Goal: Task Accomplishment & Management: Use online tool/utility

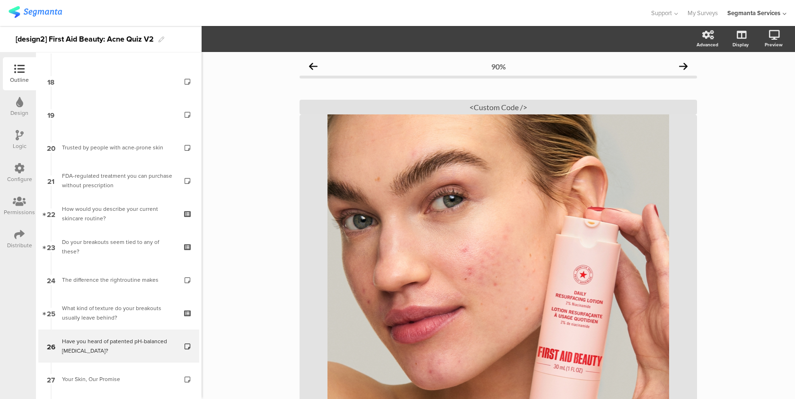
scroll to position [709, 0]
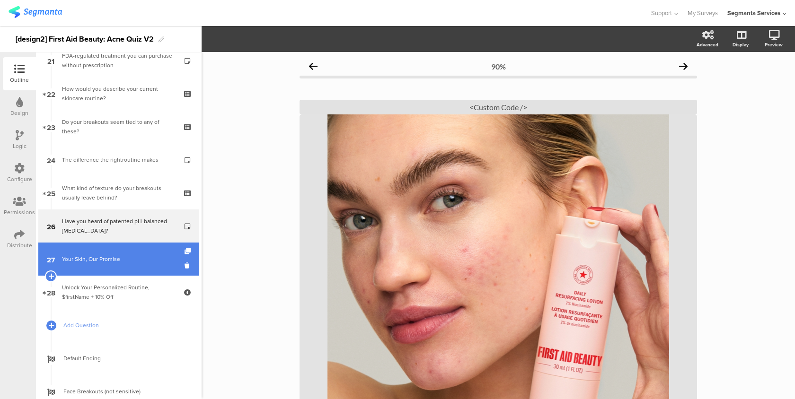
click at [125, 266] on link "27 Your Skin, Our Promise" at bounding box center [118, 259] width 161 height 33
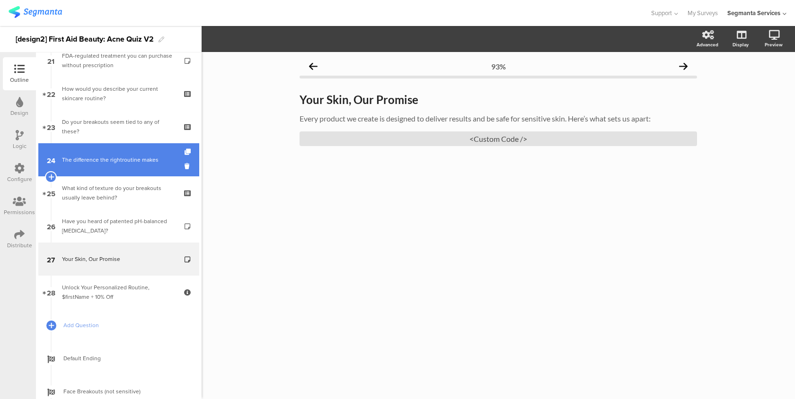
click at [138, 172] on link "24 The difference the rightroutine makes" at bounding box center [118, 159] width 161 height 33
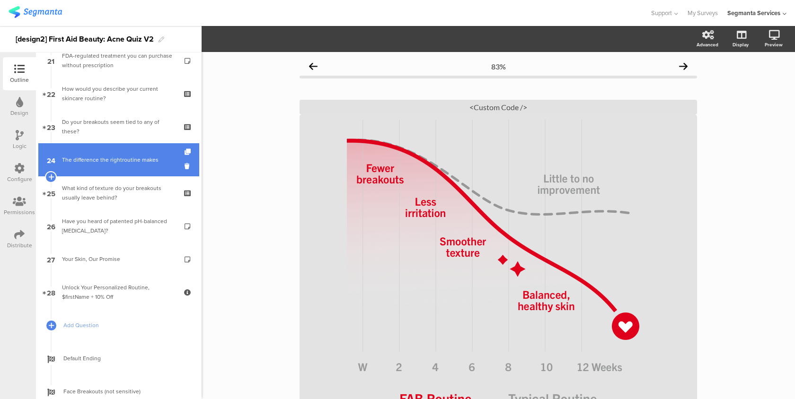
scroll to position [628, 0]
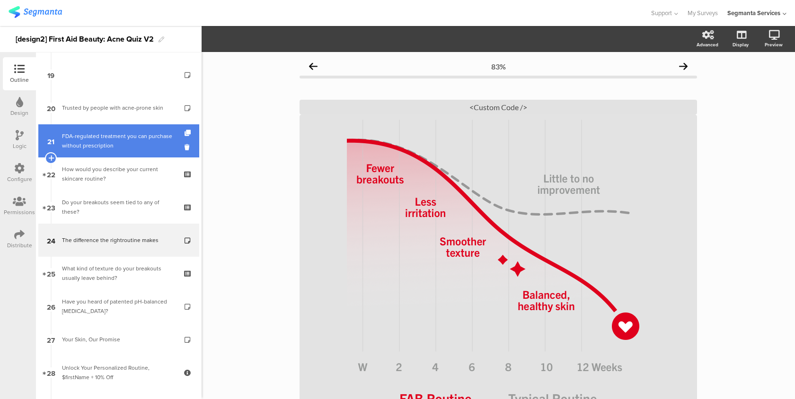
click at [152, 156] on link "21 FDA-regulated treatment you can purchase without prescription" at bounding box center [118, 140] width 161 height 33
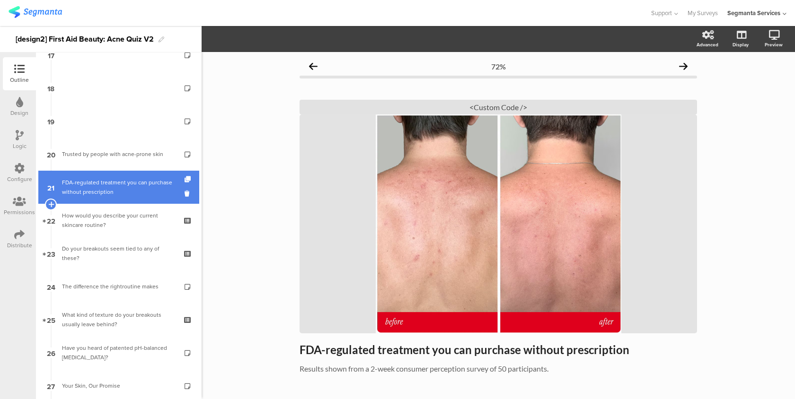
scroll to position [546, 0]
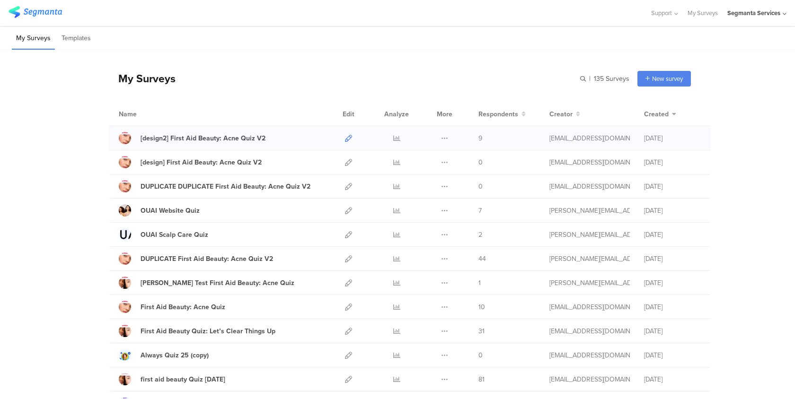
click at [347, 138] on icon at bounding box center [348, 138] width 7 height 7
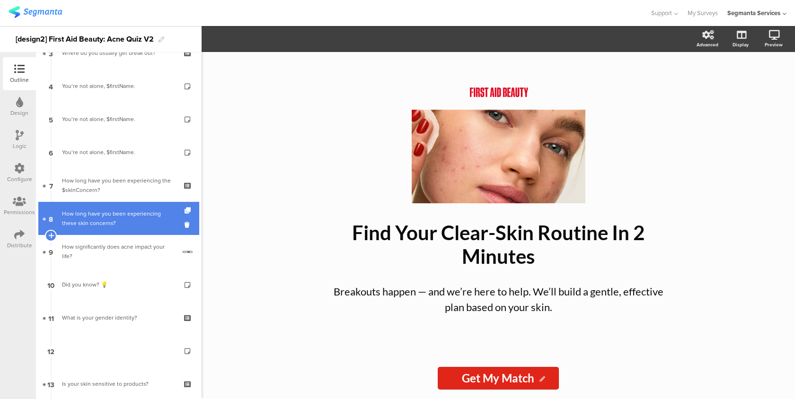
scroll to position [124, 0]
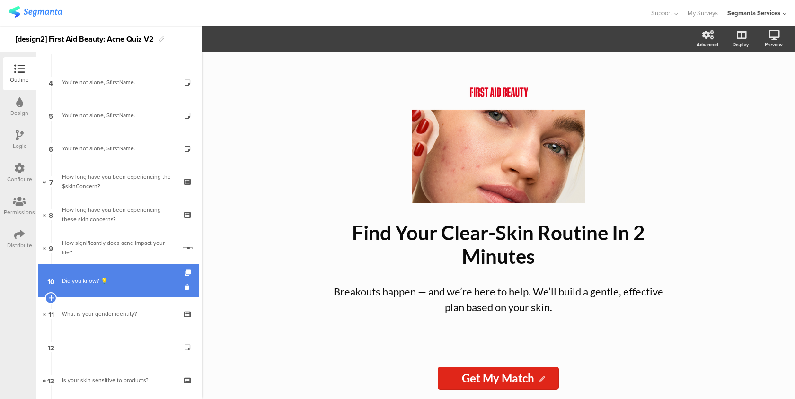
click at [129, 288] on link "10 Did you know? 💡" at bounding box center [118, 281] width 161 height 33
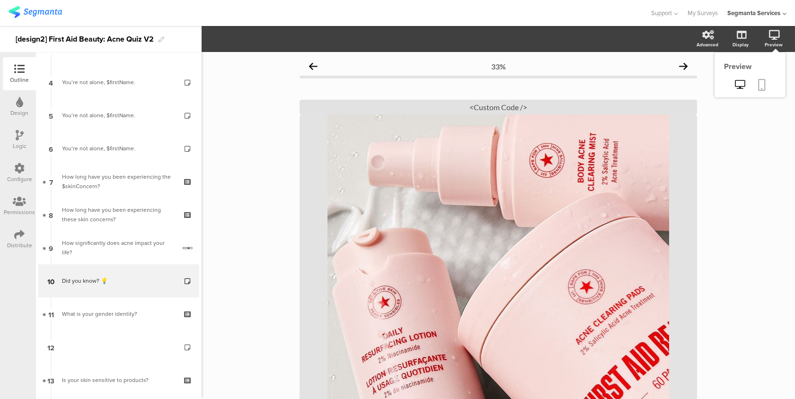
click at [766, 88] on link at bounding box center [761, 86] width 21 height 18
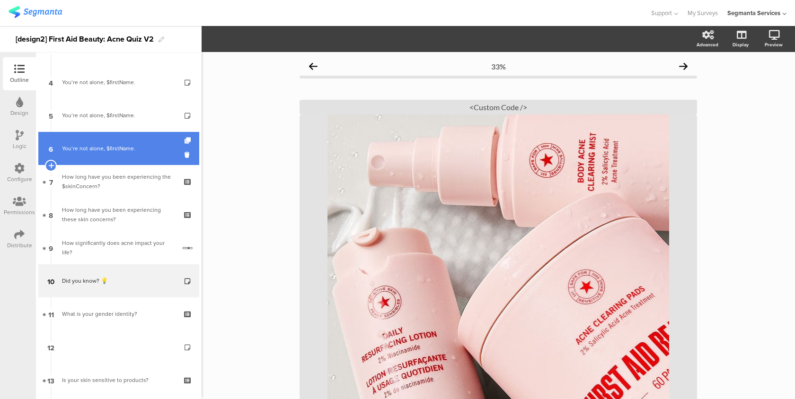
click at [161, 150] on div "You’re not alone, $firstName." at bounding box center [118, 148] width 113 height 9
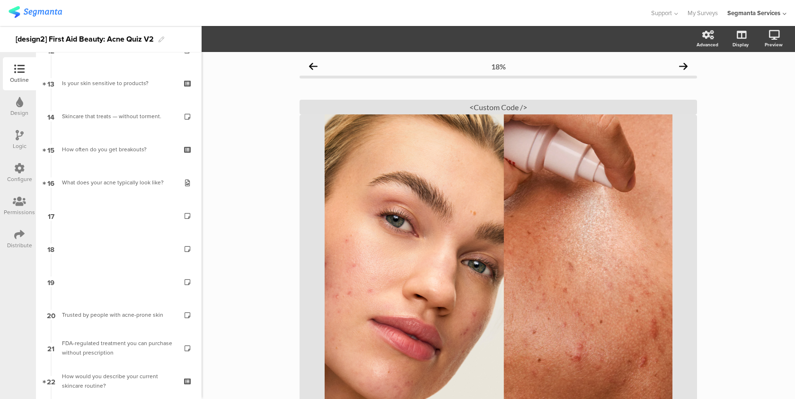
scroll to position [176, 0]
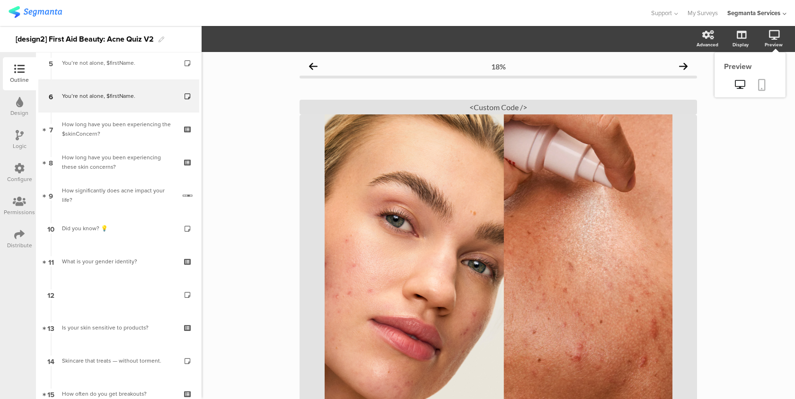
click at [759, 89] on icon at bounding box center [762, 85] width 8 height 12
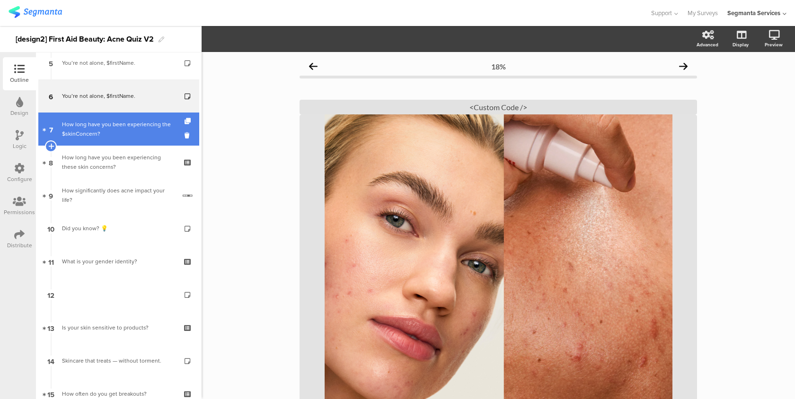
scroll to position [0, 0]
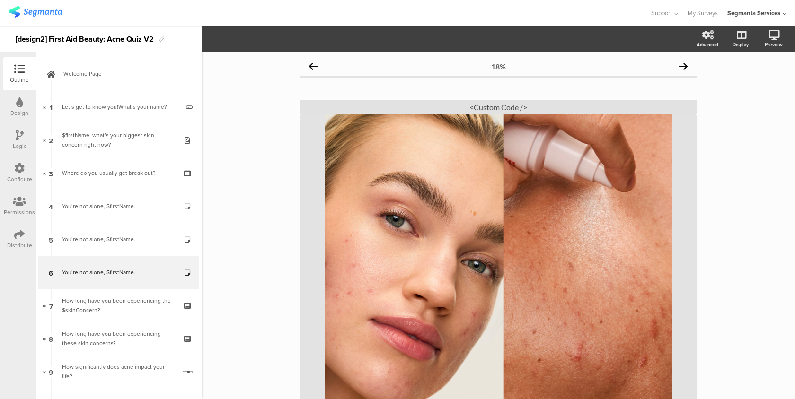
click at [18, 245] on div "Distribute" at bounding box center [19, 245] width 25 height 9
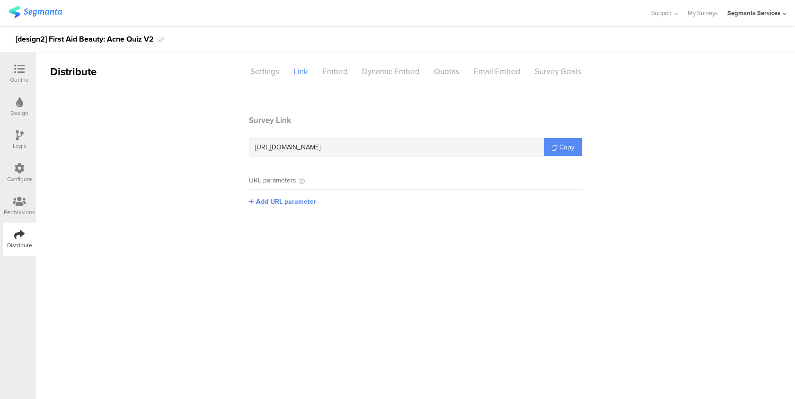
click at [566, 150] on span "Copy" at bounding box center [566, 147] width 15 height 10
click at [20, 68] on icon at bounding box center [19, 69] width 10 height 10
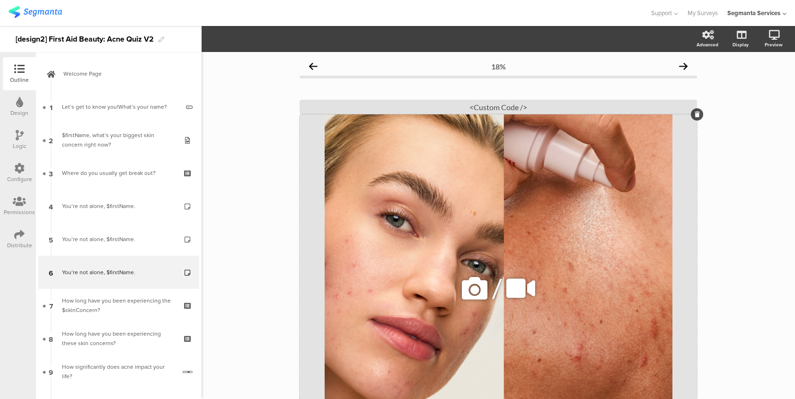
scroll to position [46, 0]
